Goal: Entertainment & Leisure: Consume media (video, audio)

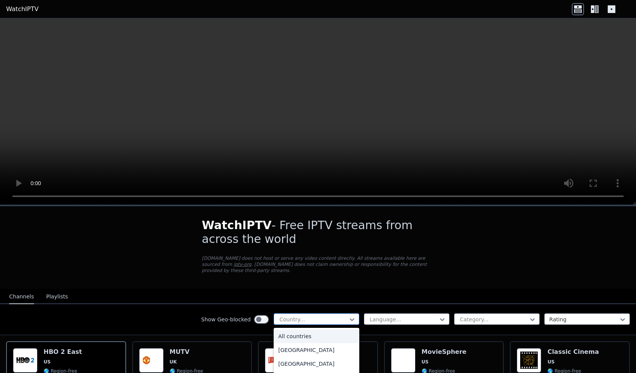
click at [314, 315] on div at bounding box center [314, 319] width 70 height 8
click at [298, 358] on div "United States" at bounding box center [317, 365] width 86 height 14
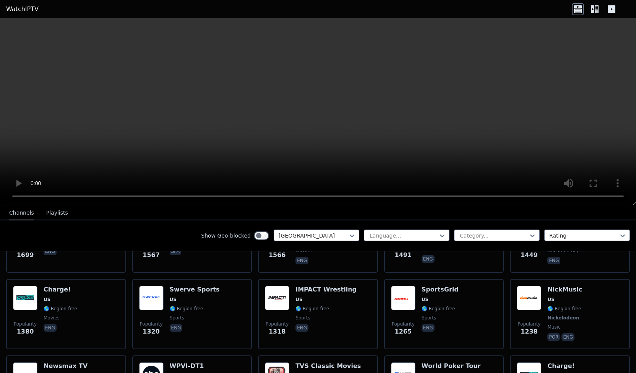
scroll to position [290, 0]
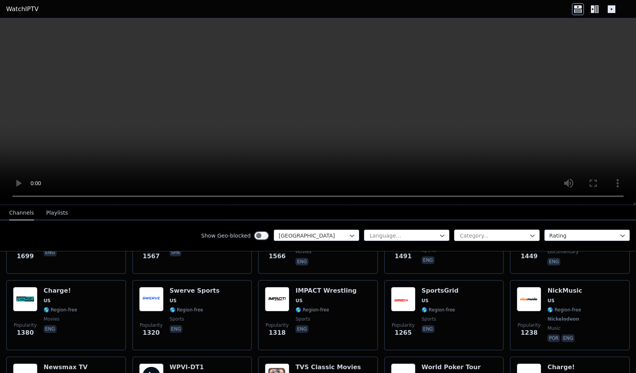
click at [472, 235] on div at bounding box center [494, 236] width 70 height 8
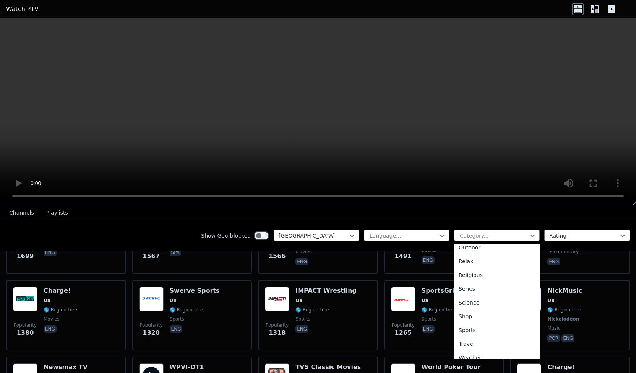
scroll to position [257, 0]
click at [472, 324] on div "Sports" at bounding box center [497, 325] width 86 height 14
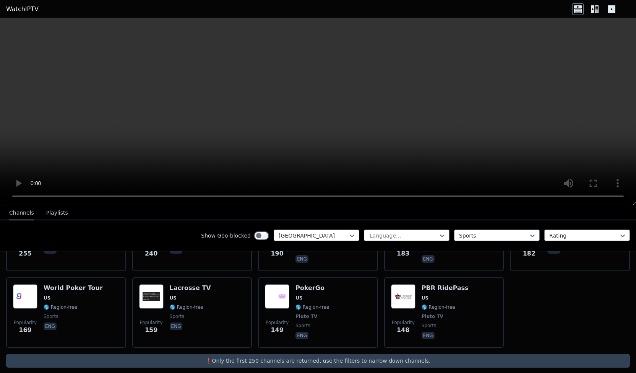
scroll to position [365, 0]
